Goal: Check status: Check status

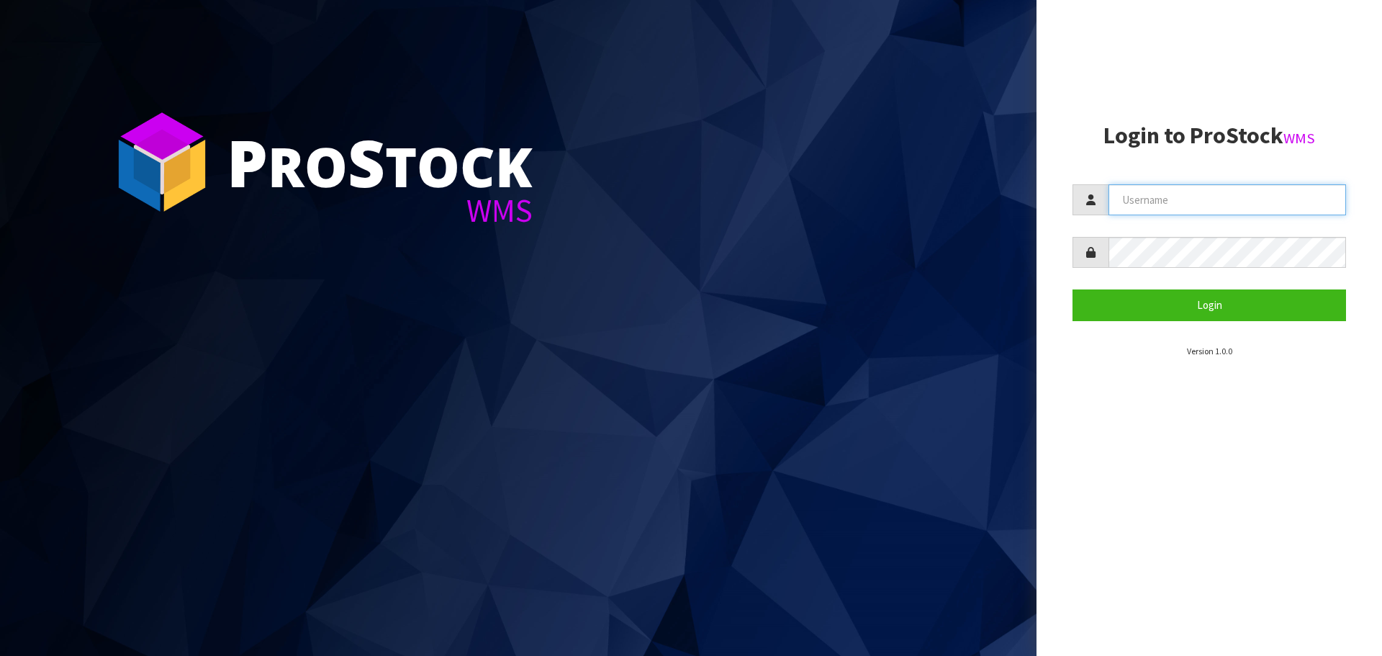
click at [1127, 198] on input "text" at bounding box center [1226, 199] width 237 height 31
type input "[EMAIL_ADDRESS][DOMAIN_NAME]"
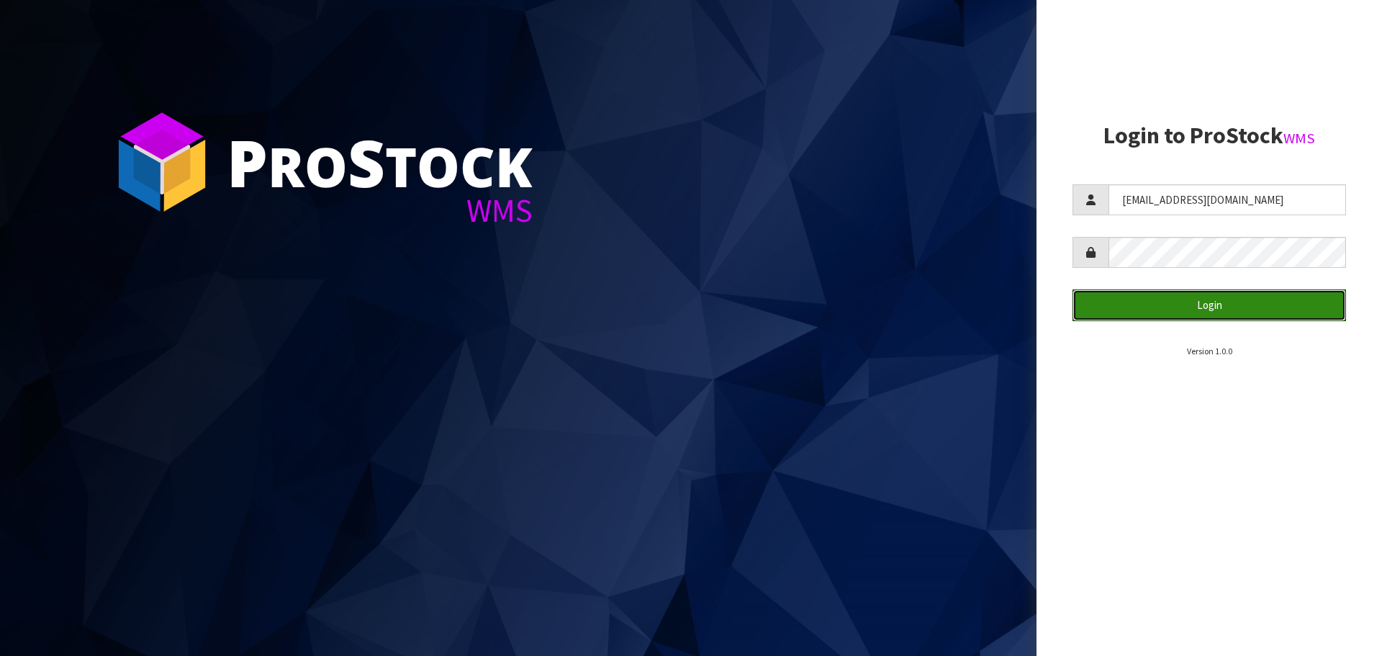
drag, startPoint x: 1222, startPoint y: 306, endPoint x: 1225, endPoint y: 435, distance: 128.9
click at [1222, 306] on button "Login" at bounding box center [1208, 304] width 273 height 31
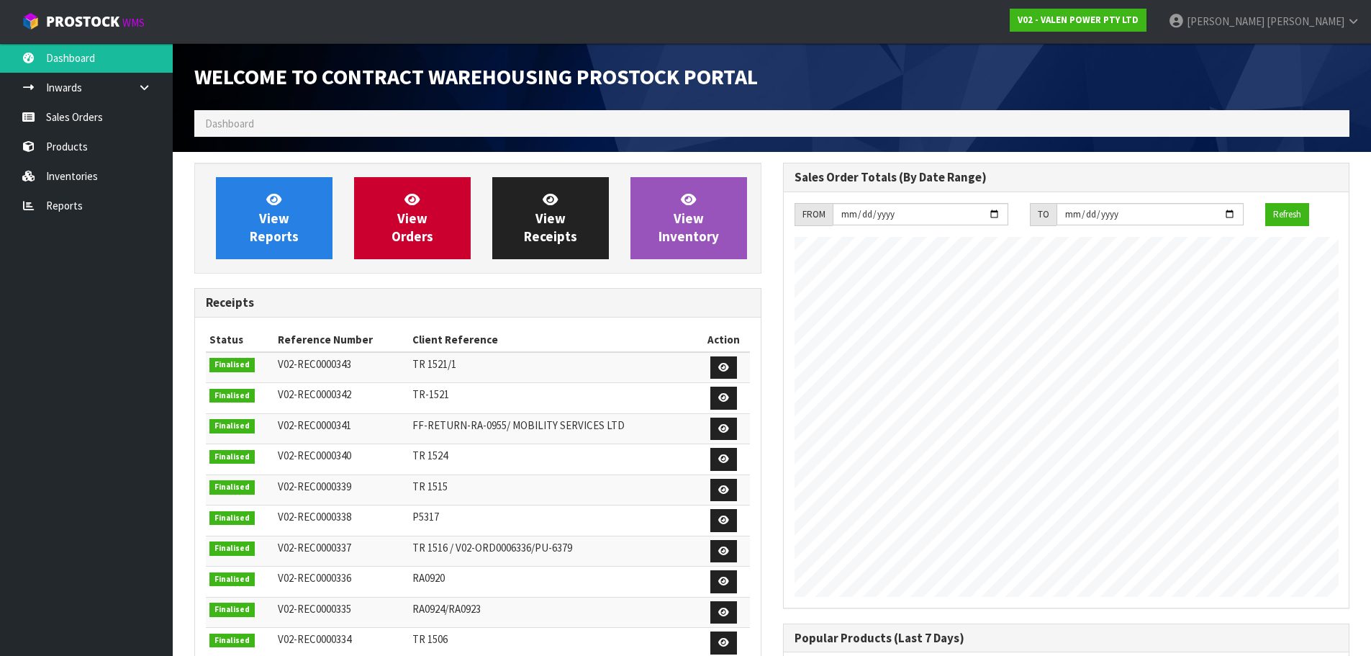
scroll to position [798, 588]
click at [94, 109] on link "Sales Orders" at bounding box center [86, 117] width 173 height 30
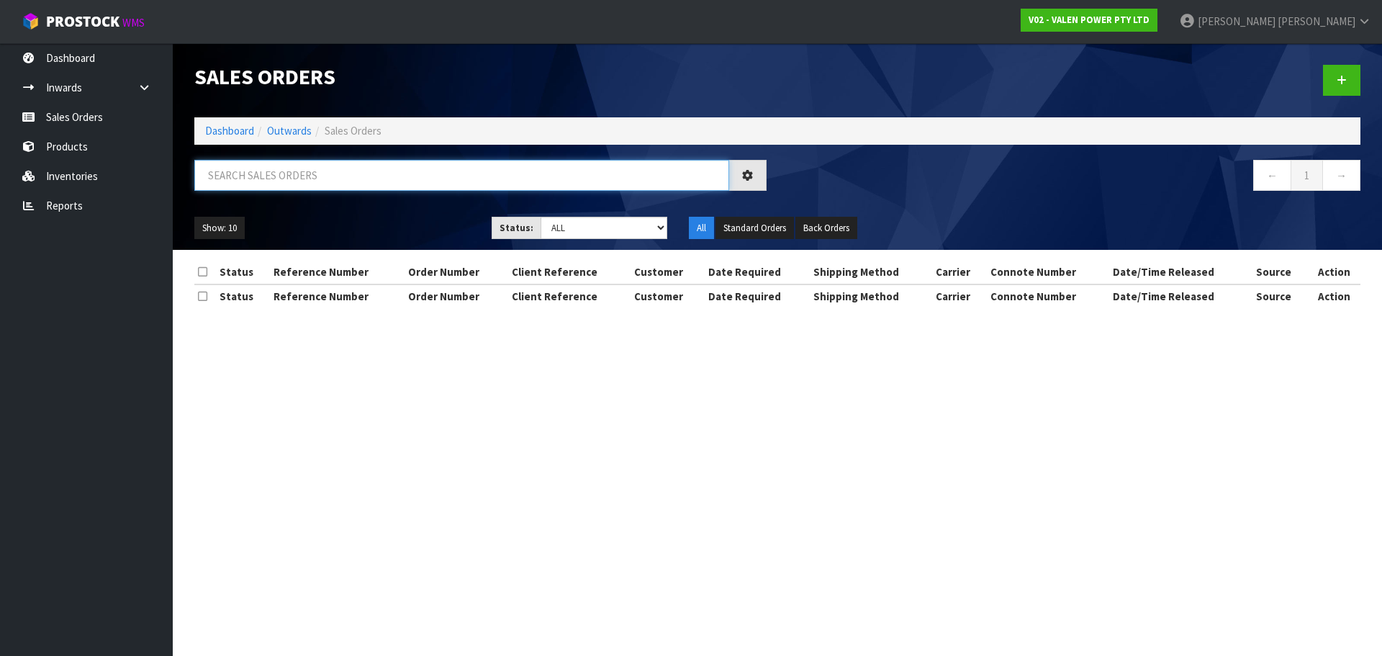
click at [245, 174] on input "text" at bounding box center [461, 175] width 535 height 31
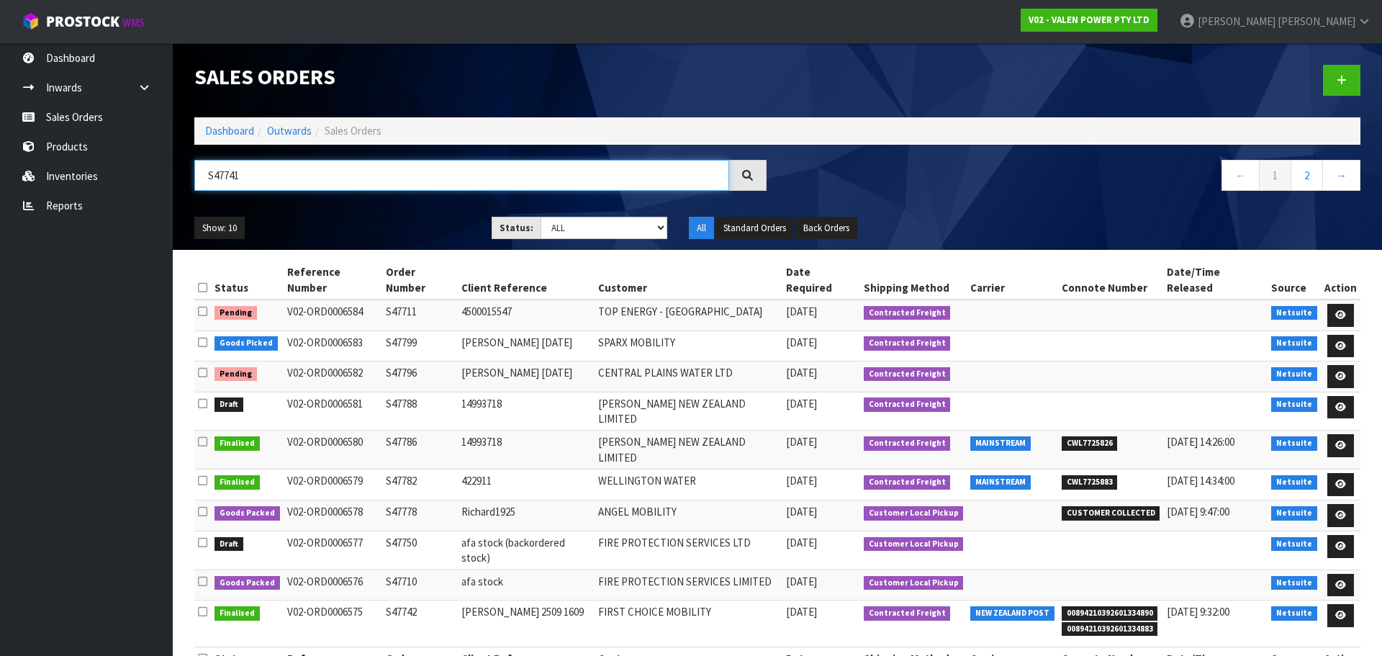
type input "S47741"
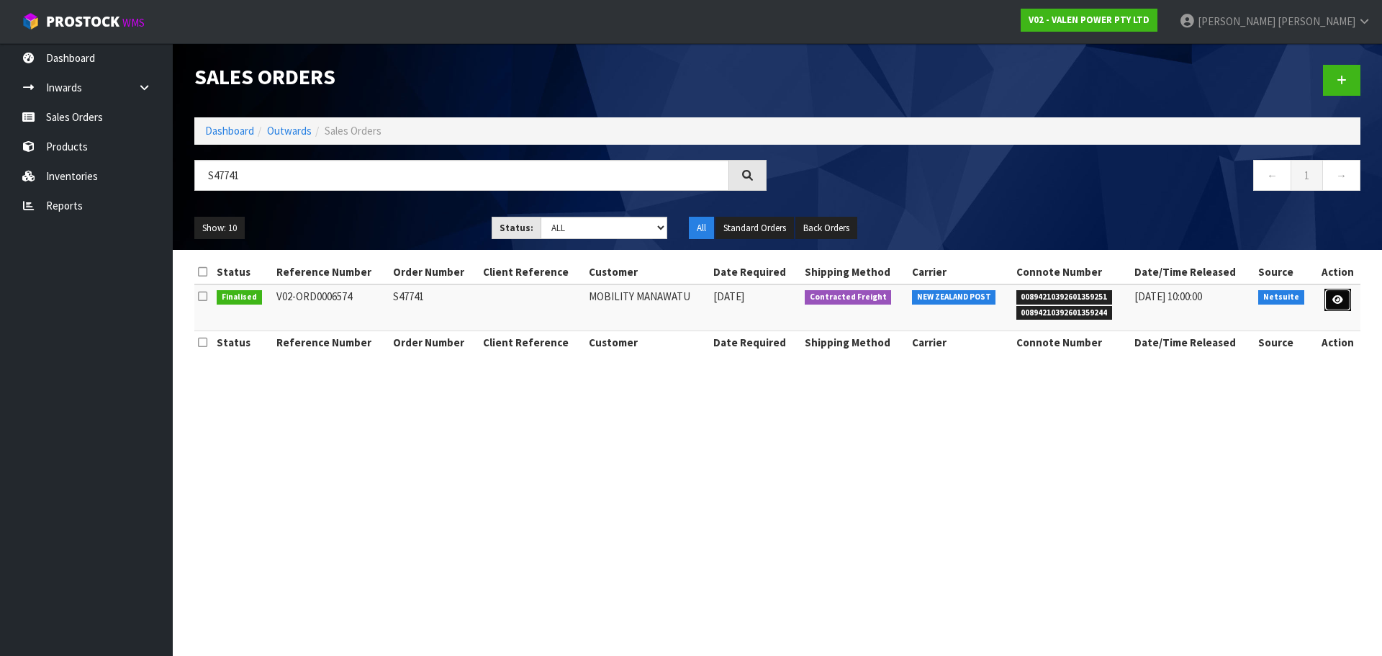
click at [1335, 299] on icon at bounding box center [1337, 299] width 11 height 9
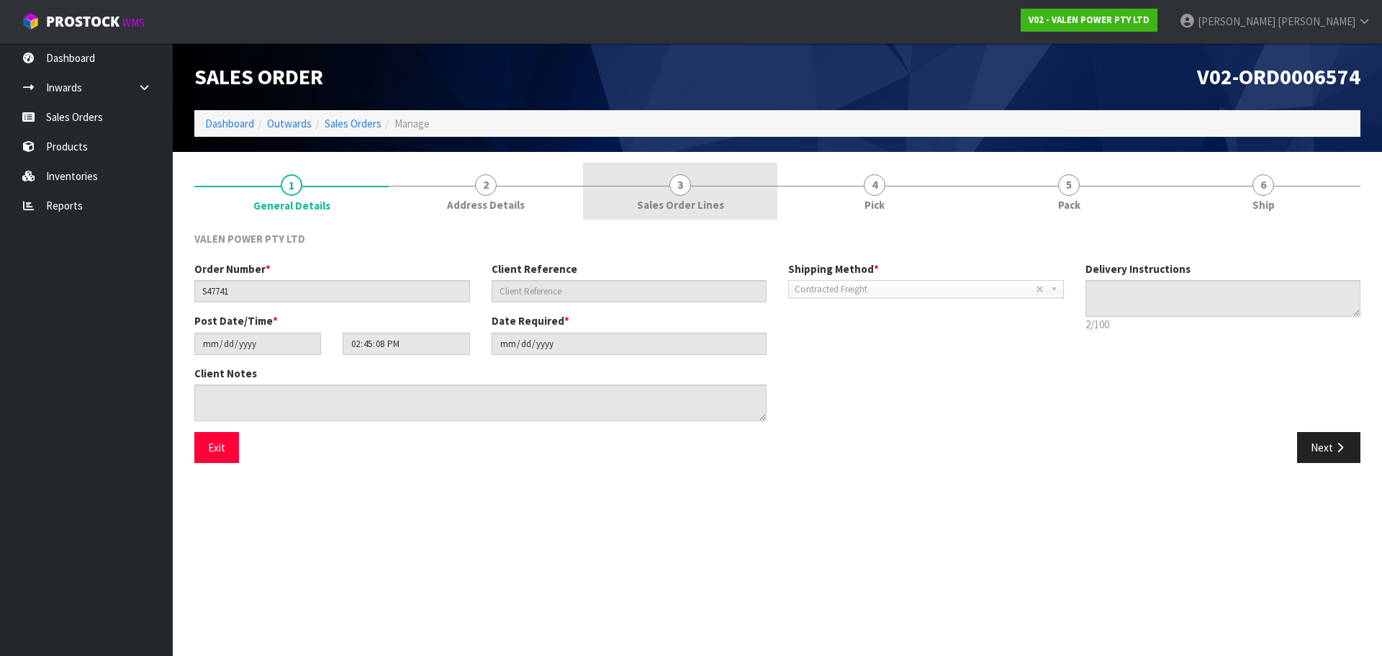
click at [706, 199] on span "Sales Order Lines" at bounding box center [680, 204] width 87 height 15
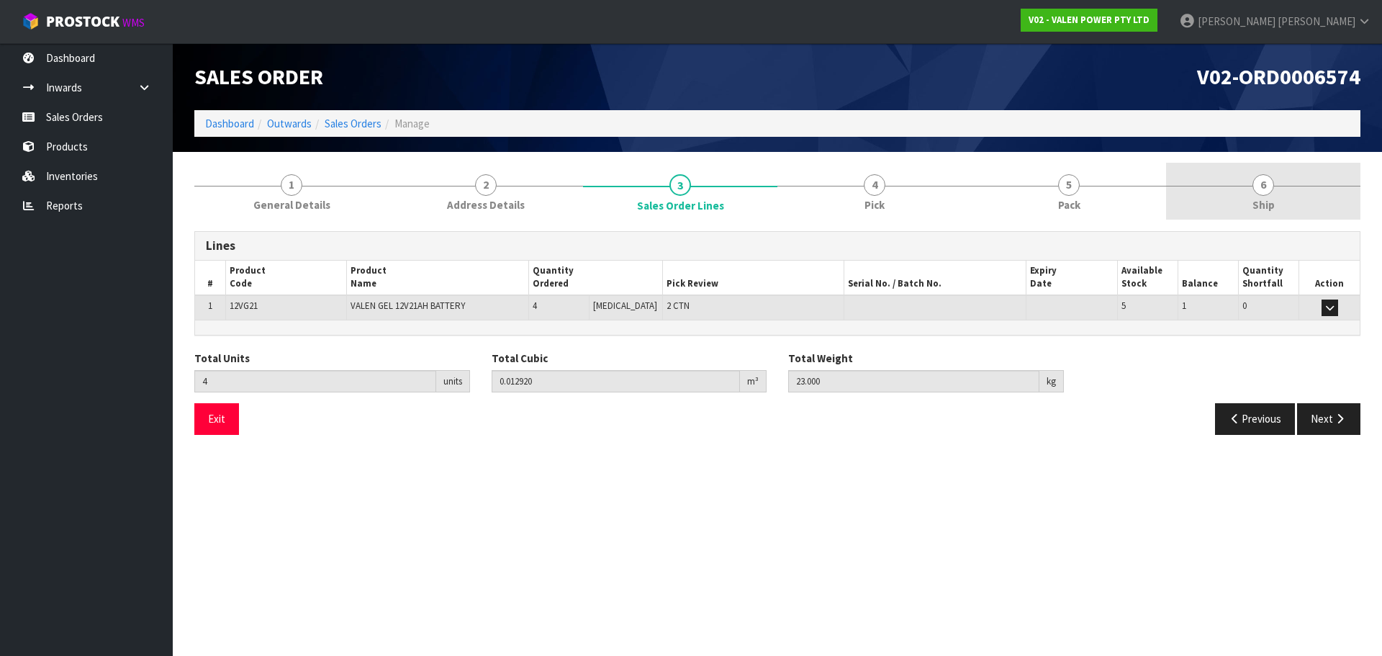
click at [1242, 211] on link "6 Ship" at bounding box center [1263, 191] width 194 height 57
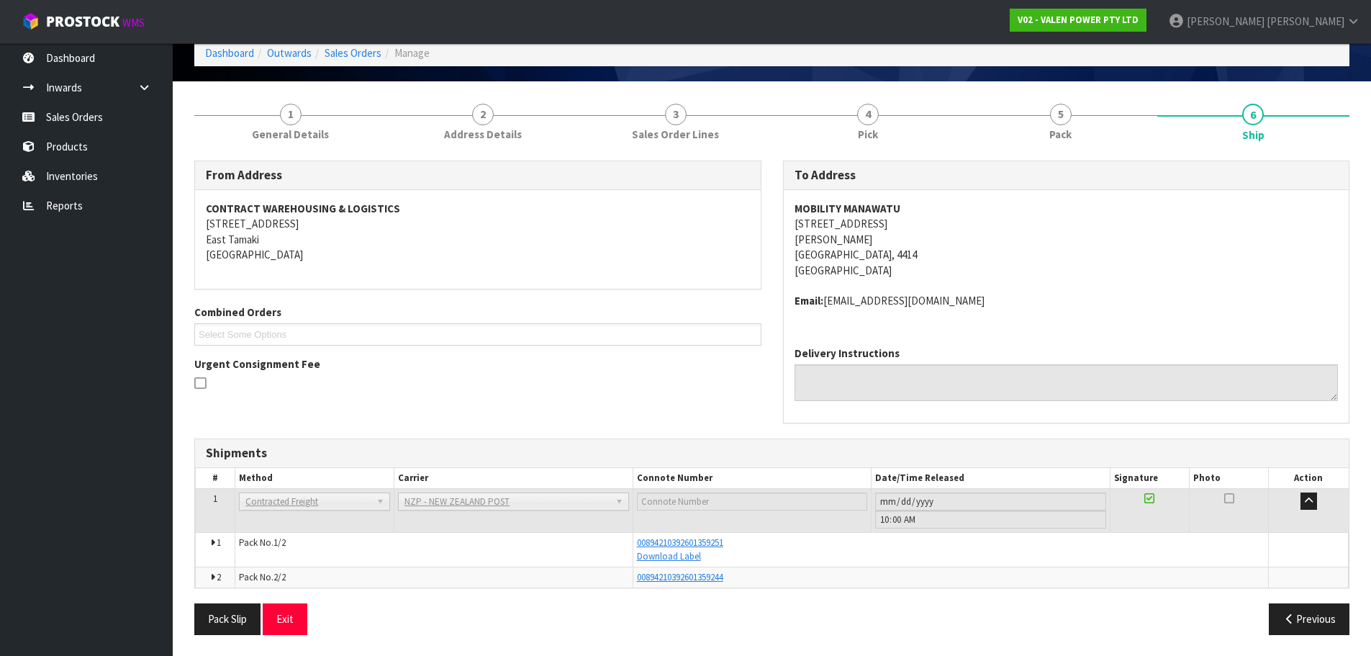
scroll to position [71, 0]
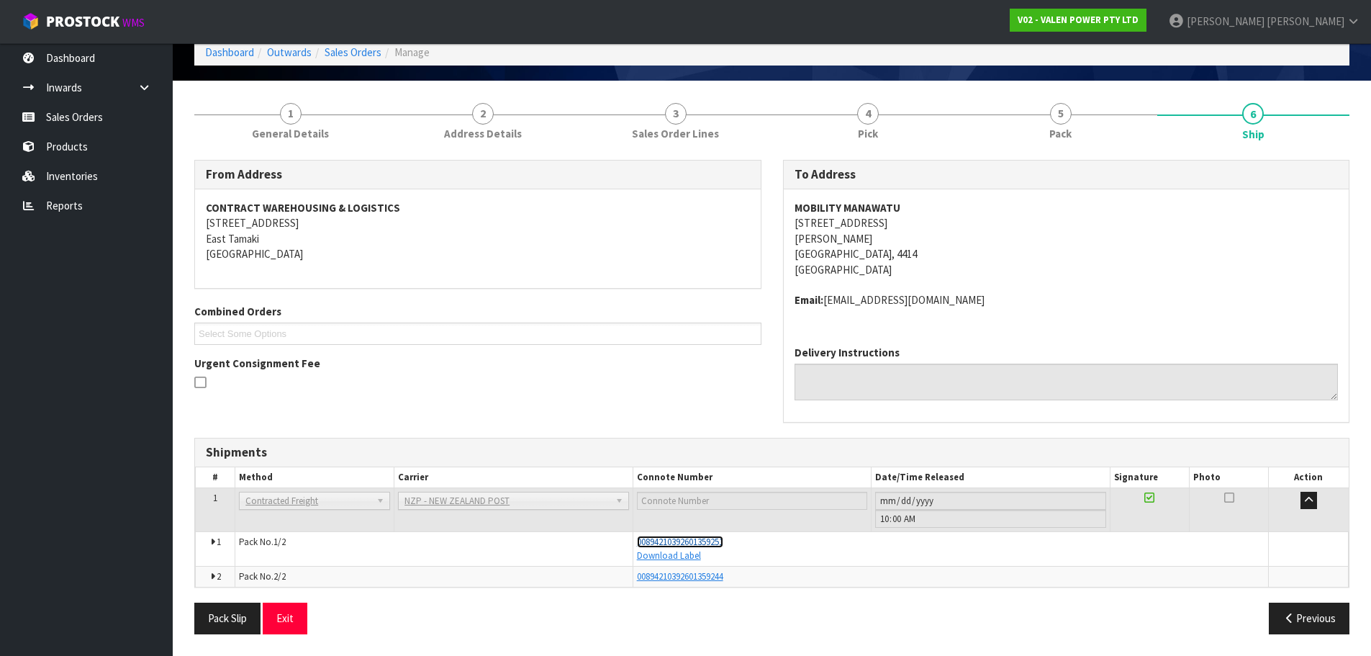
click at [721, 543] on span "00894210392601359251" at bounding box center [680, 541] width 86 height 12
click at [709, 580] on span "00894210392601359244" at bounding box center [680, 576] width 86 height 12
click at [258, 130] on span "General Details" at bounding box center [290, 133] width 77 height 15
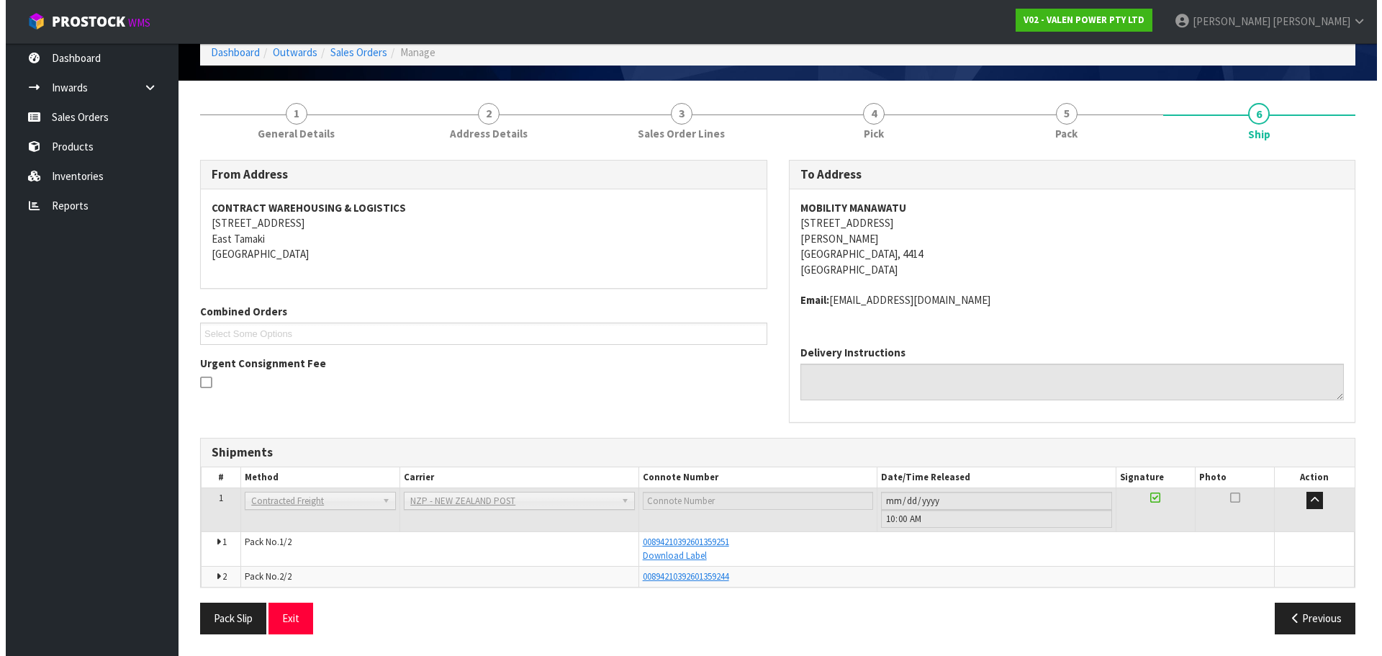
scroll to position [0, 0]
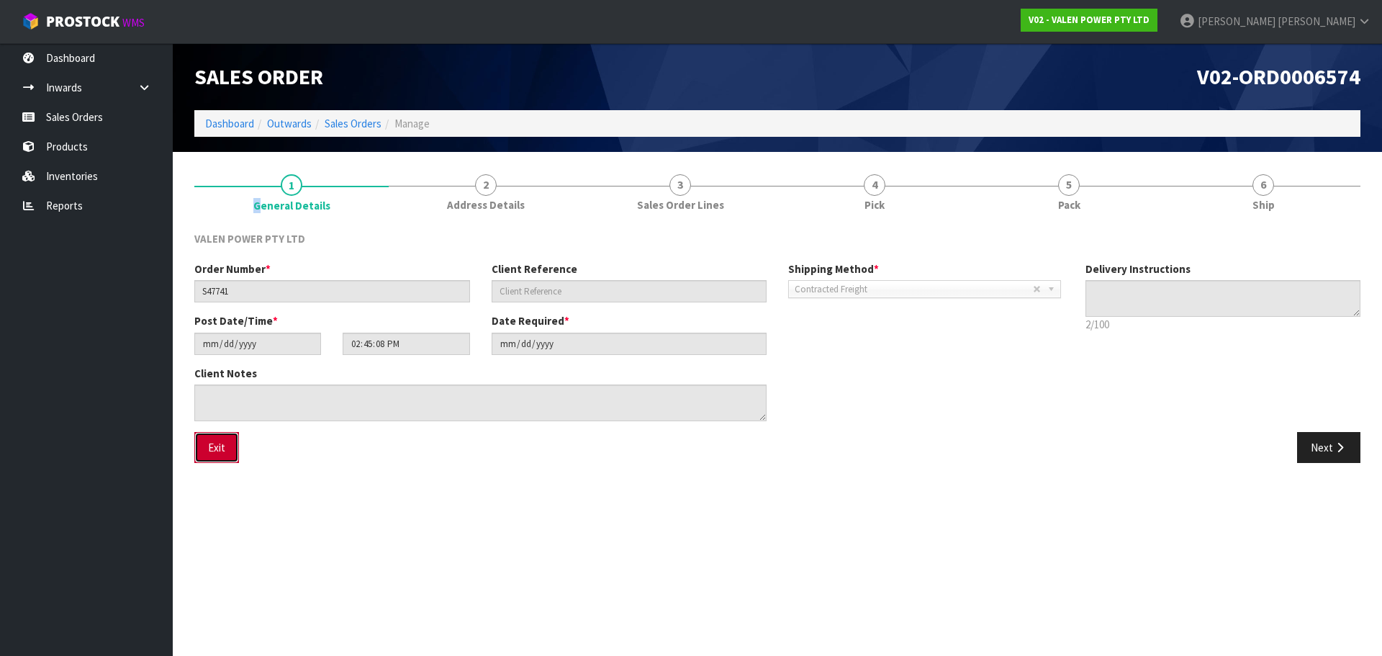
click at [219, 452] on button "Exit" at bounding box center [216, 447] width 45 height 31
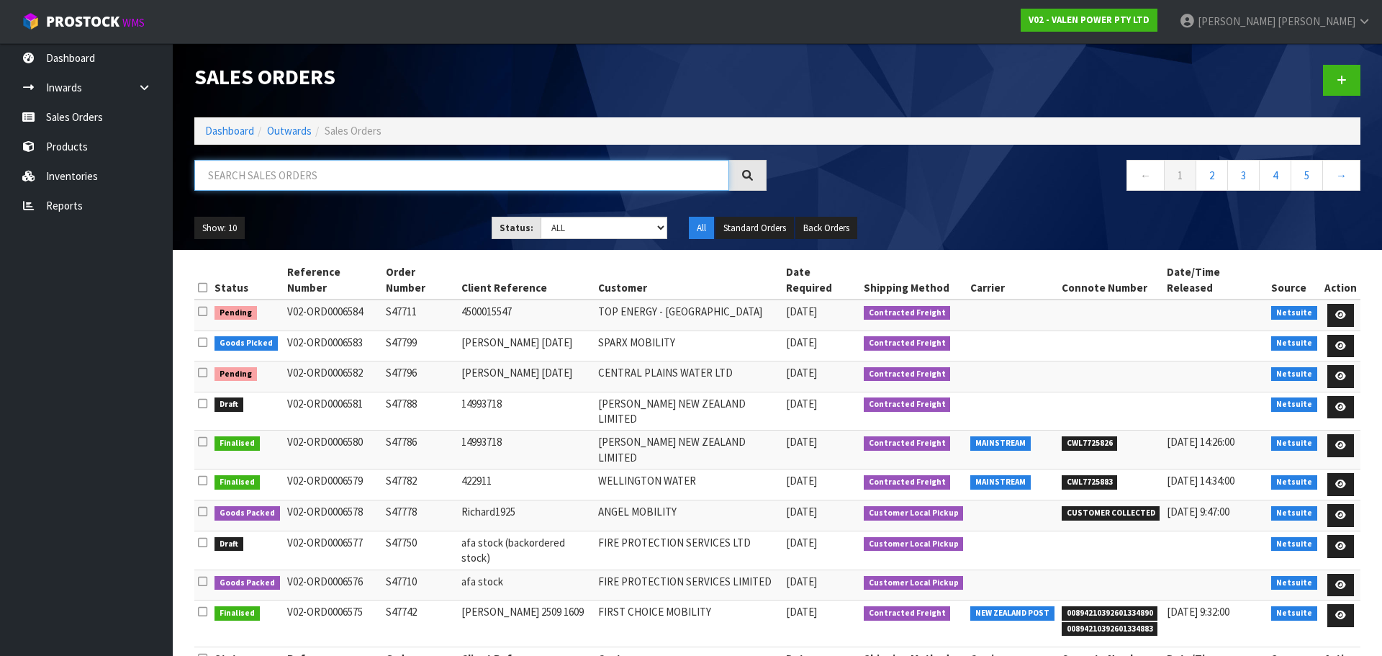
click at [238, 181] on input "text" at bounding box center [461, 175] width 535 height 31
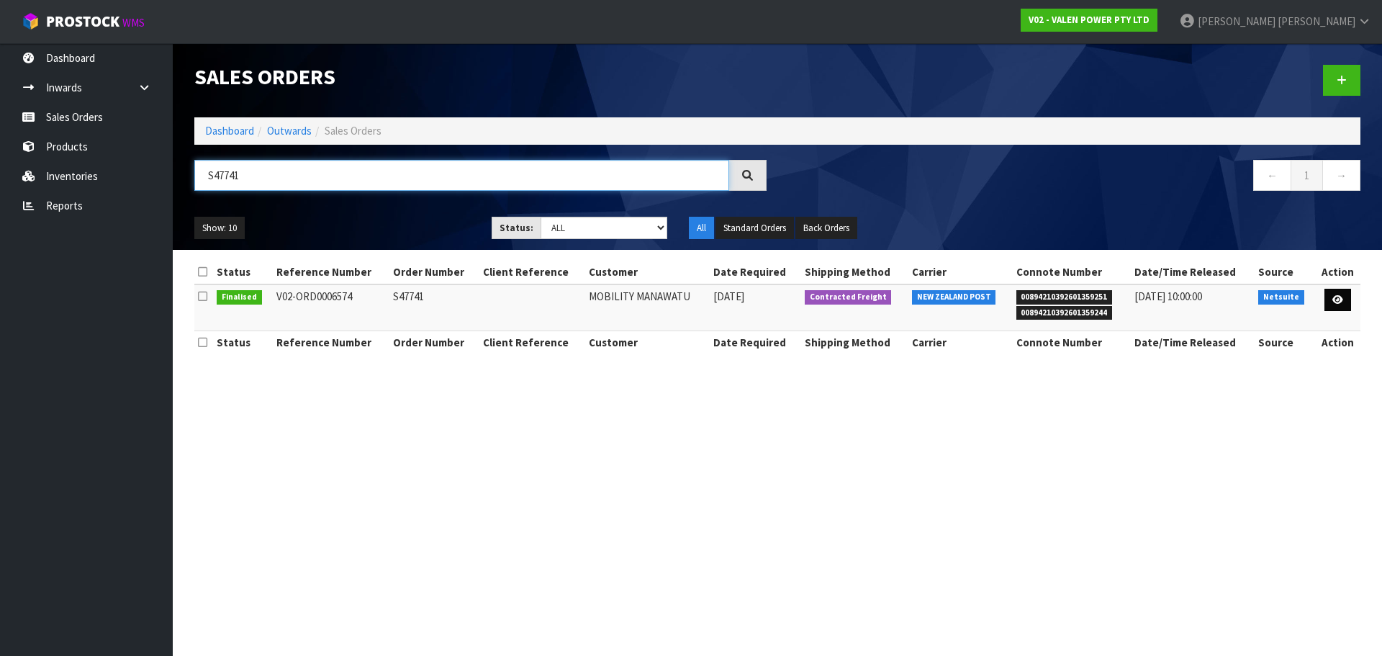
type input "S47741"
click at [1338, 298] on icon at bounding box center [1337, 299] width 11 height 9
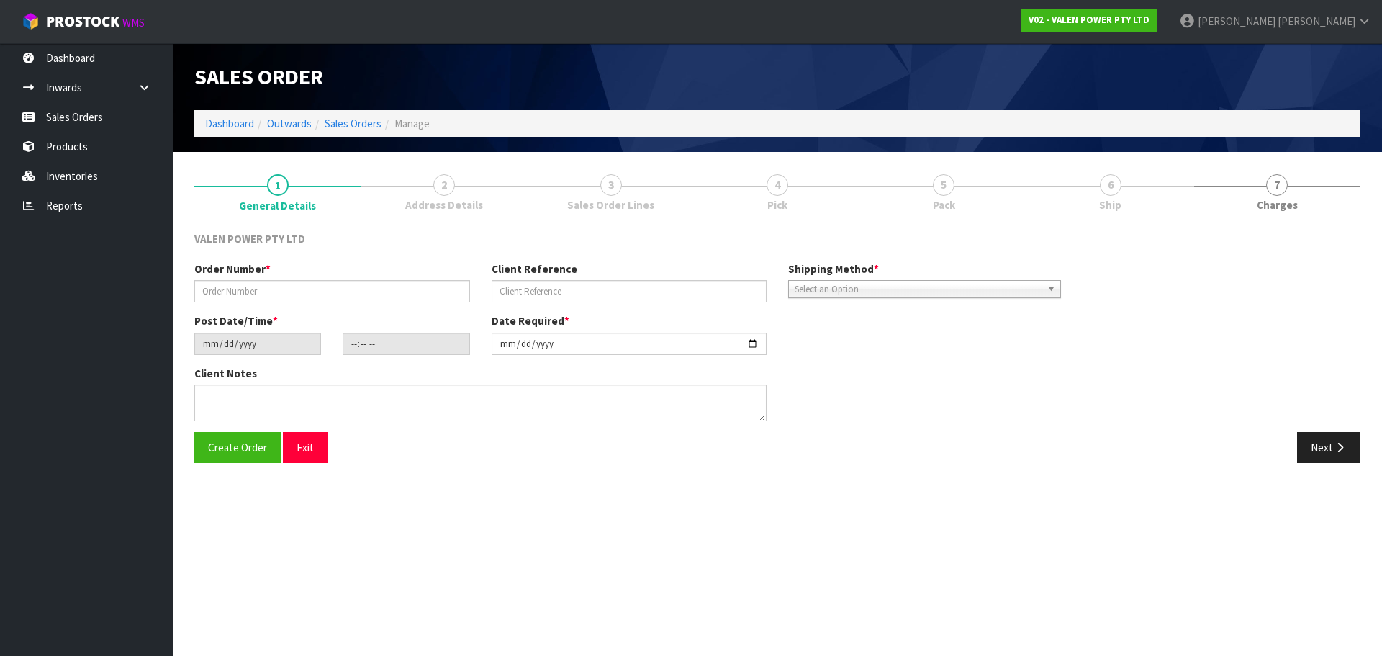
type input "S47741"
type input "[DATE]"
type input "14:45:08.000"
type input "[DATE]"
